Goal: Entertainment & Leisure: Consume media (video, audio)

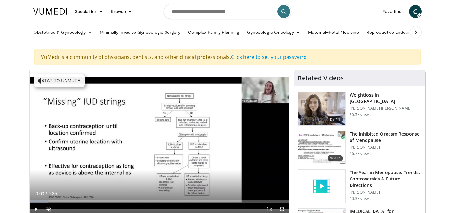
drag, startPoint x: 145, startPoint y: 200, endPoint x: 24, endPoint y: 188, distance: 121.0
click at [48, 209] on span "Video Player" at bounding box center [48, 209] width 13 height 13
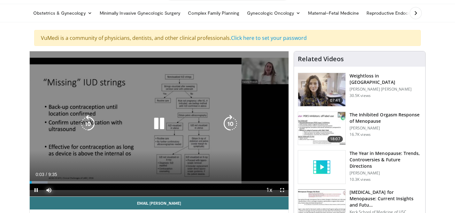
scroll to position [39, 0]
